Goal: Navigation & Orientation: Go to known website

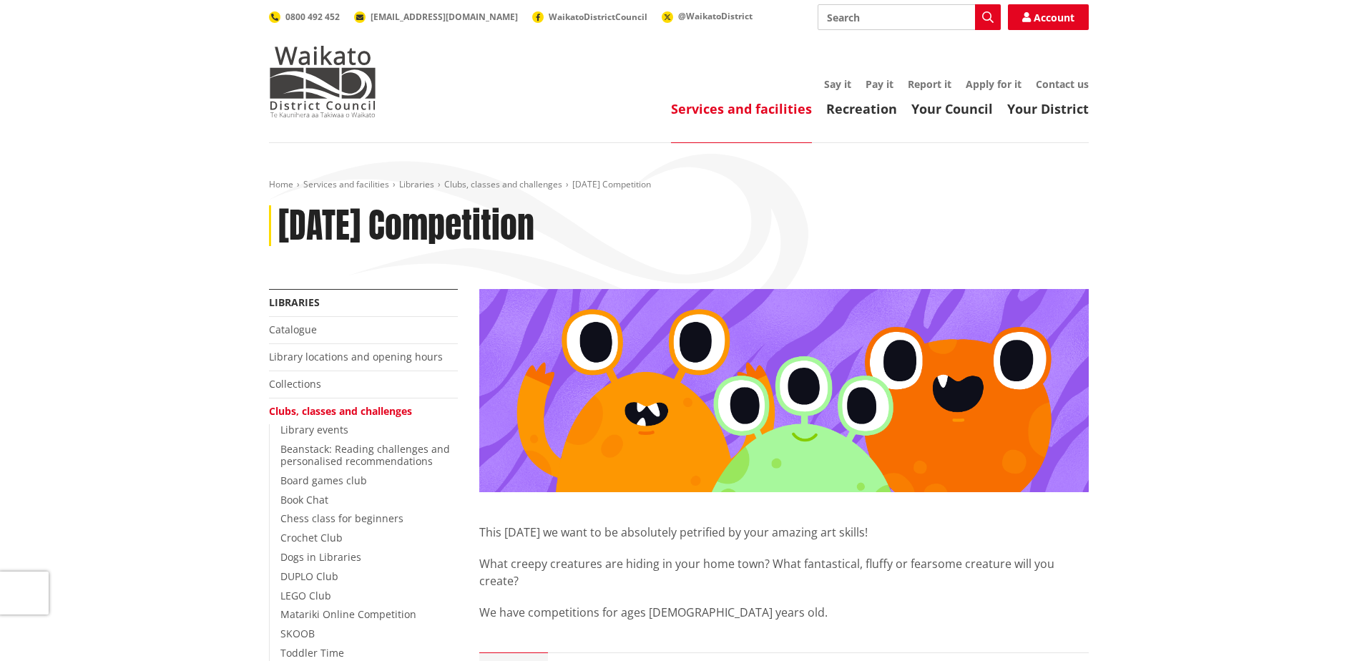
click at [350, 79] on img at bounding box center [322, 82] width 107 height 72
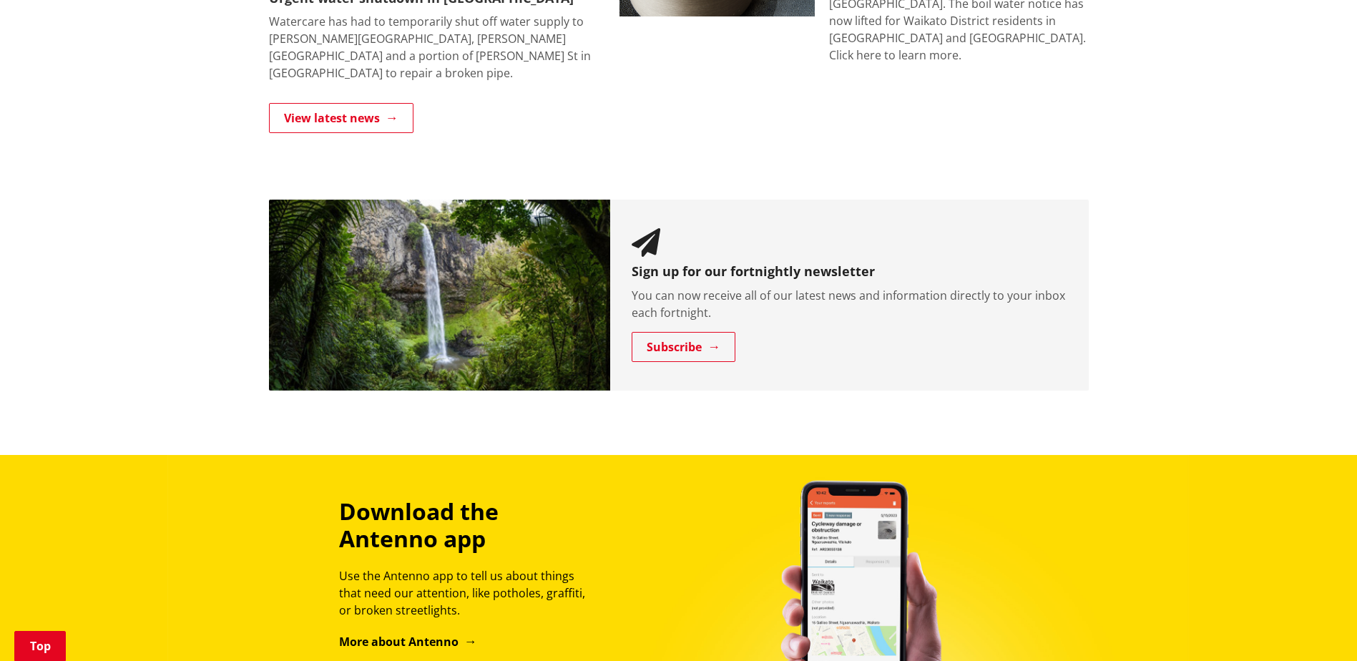
scroll to position [1287, 0]
